Goal: Information Seeking & Learning: Learn about a topic

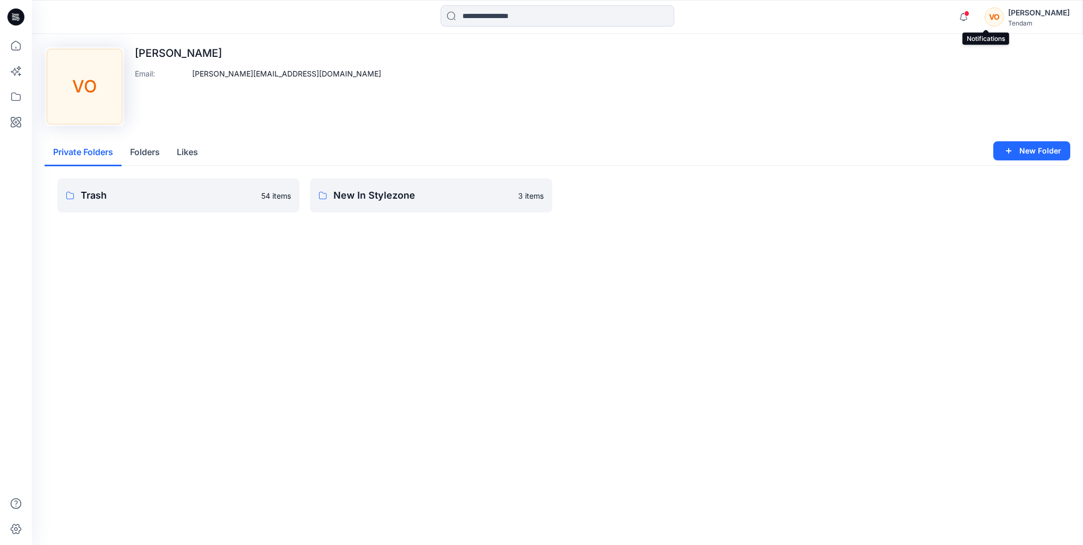
click at [969, 14] on span at bounding box center [966, 14] width 5 height 6
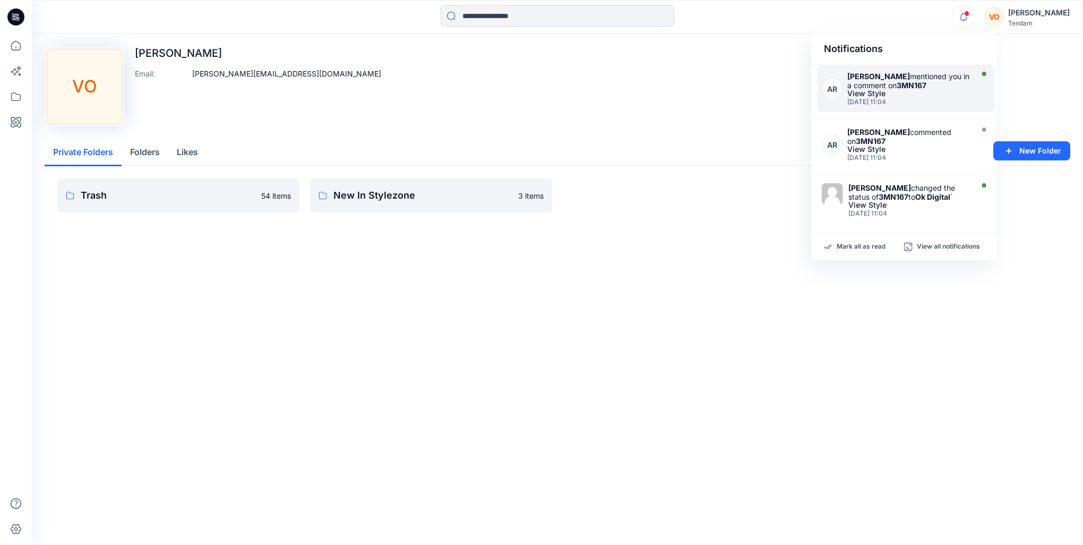
click at [949, 90] on div "View Style" at bounding box center [908, 93] width 123 height 7
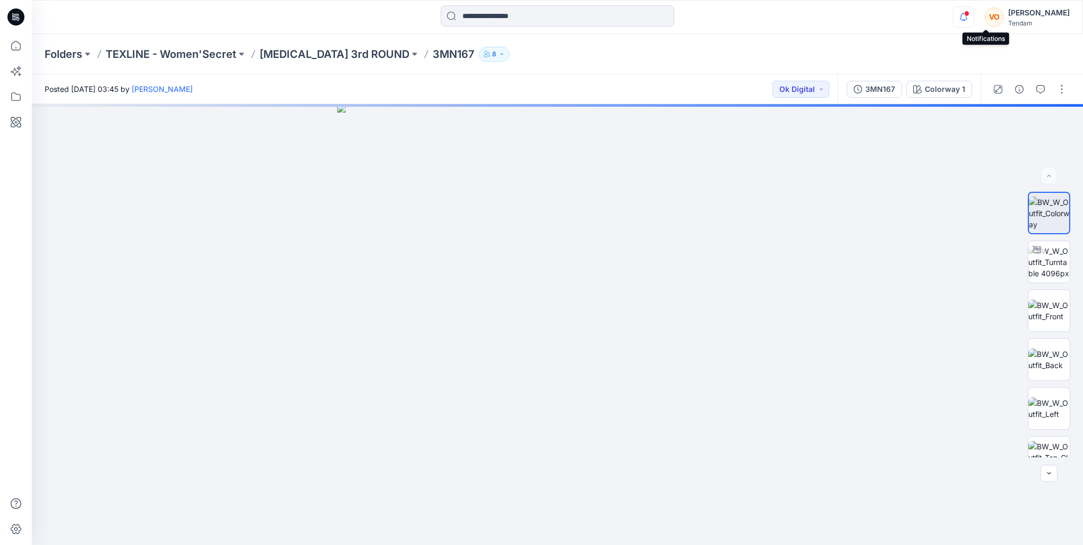
click at [974, 13] on icon "button" at bounding box center [964, 16] width 20 height 21
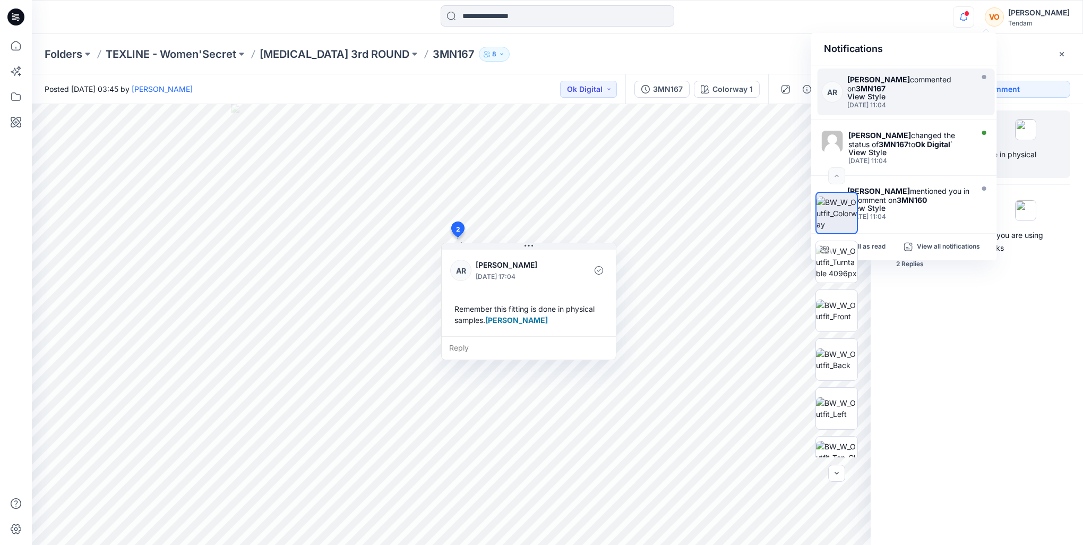
scroll to position [53, 0]
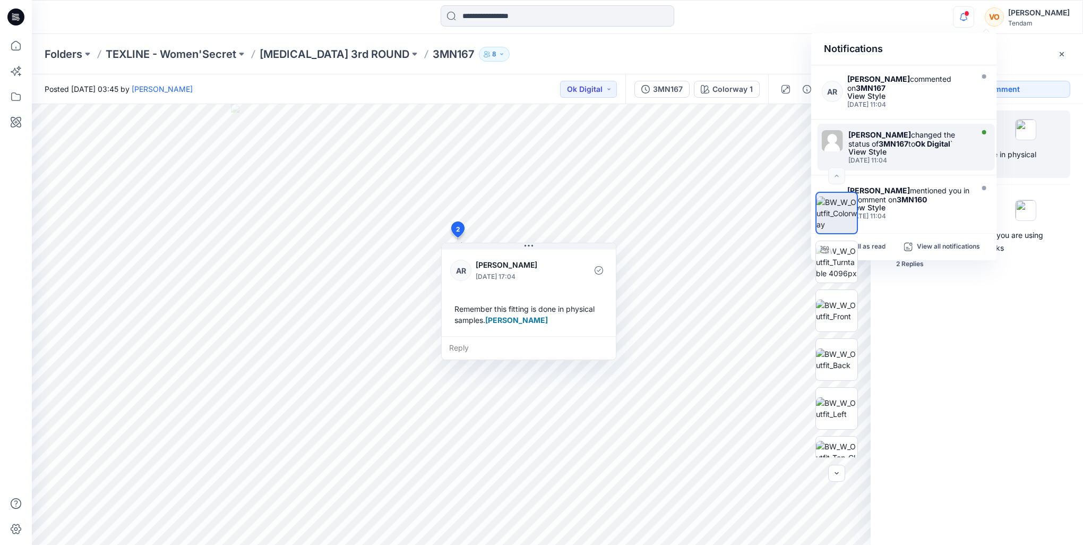
click at [923, 133] on div "[PERSON_NAME] changed the status of 3MN167 to Ok Digital `" at bounding box center [909, 139] width 122 height 18
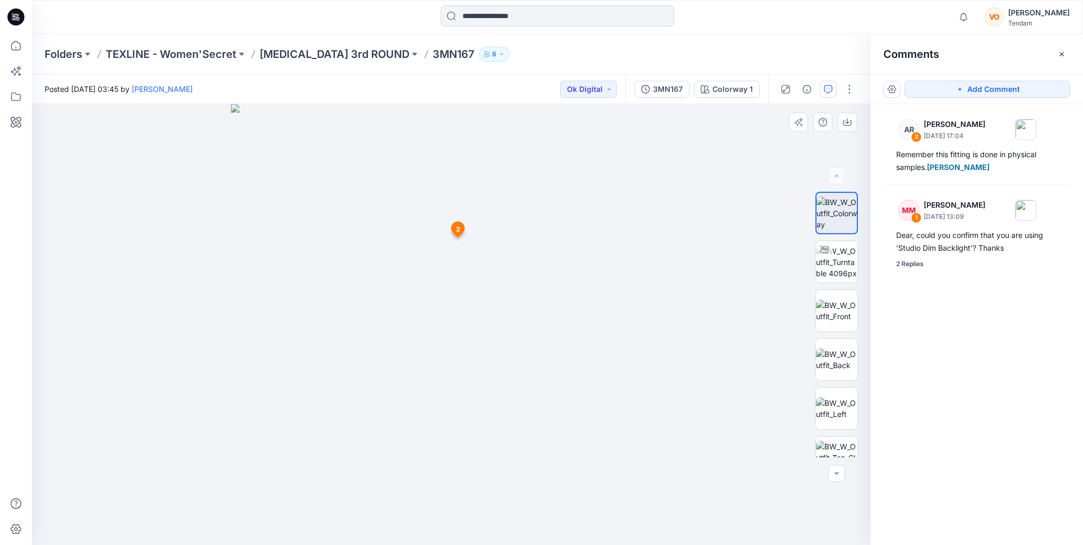
click at [460, 229] on icon at bounding box center [458, 228] width 13 height 15
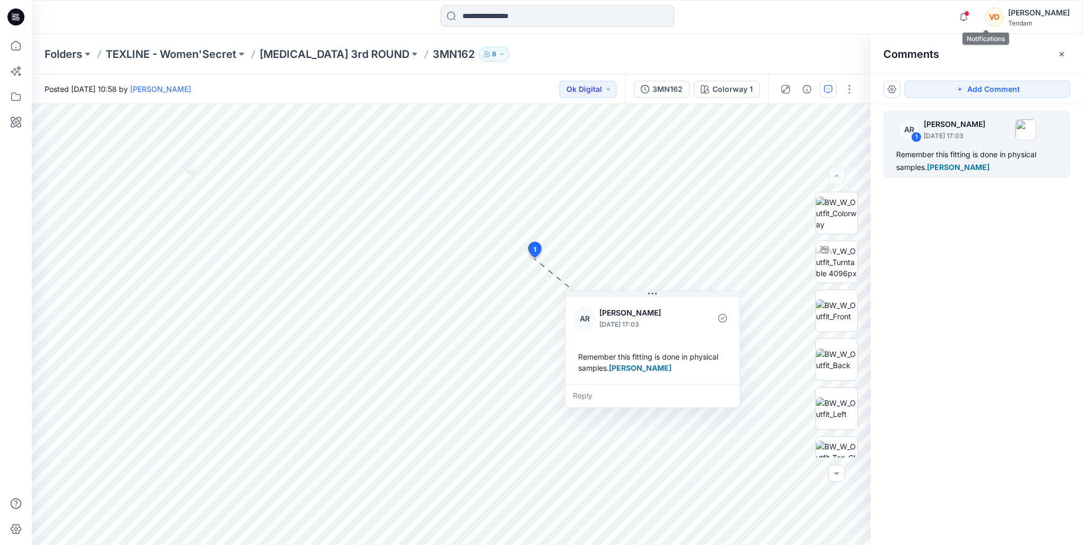
click at [974, 14] on icon "button" at bounding box center [964, 16] width 20 height 21
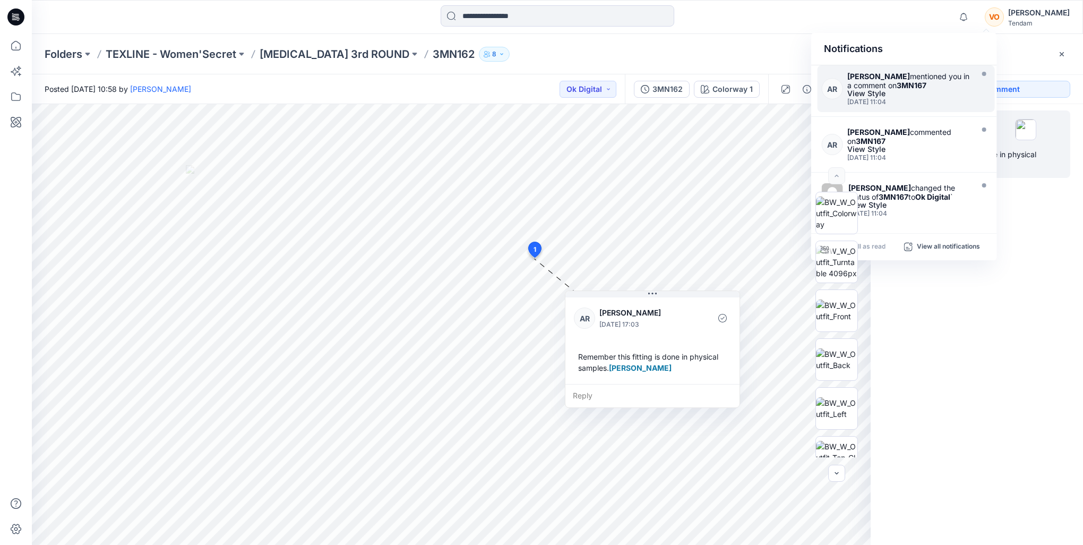
click at [925, 97] on div "View Style" at bounding box center [908, 93] width 123 height 7
